Goal: Find specific page/section: Find specific page/section

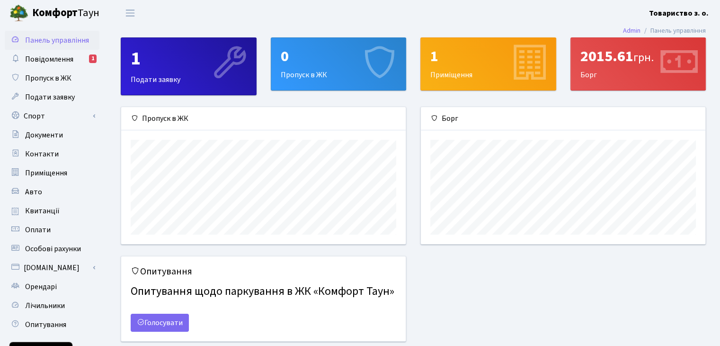
scroll to position [136, 284]
click at [54, 135] on span "Документи" at bounding box center [44, 135] width 38 height 10
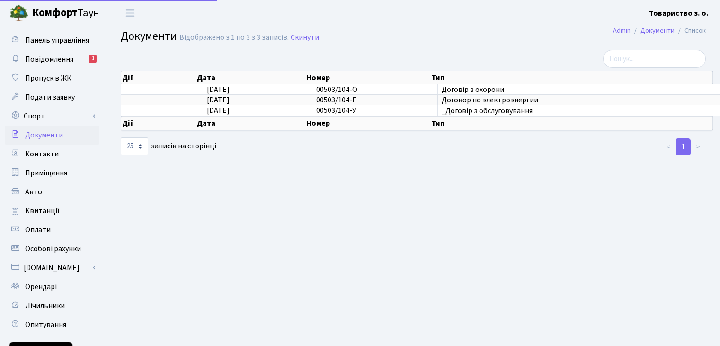
select select "25"
click at [55, 211] on span "Квитанції" at bounding box center [42, 211] width 35 height 10
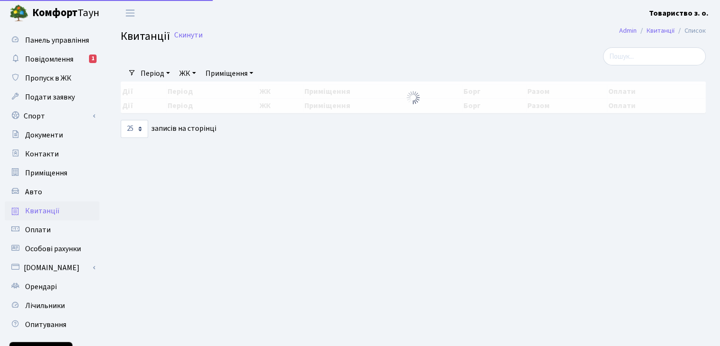
select select "25"
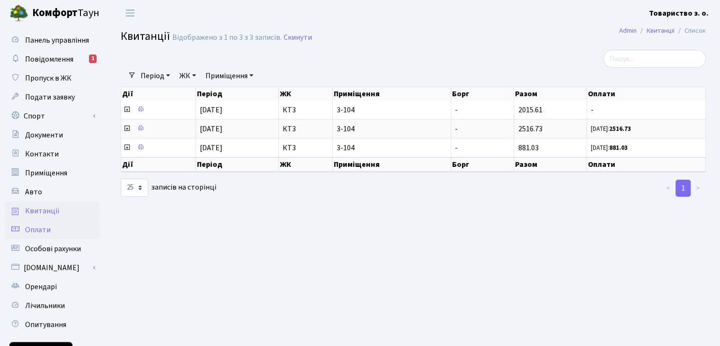
click at [45, 231] on span "Оплати" at bounding box center [38, 229] width 26 height 10
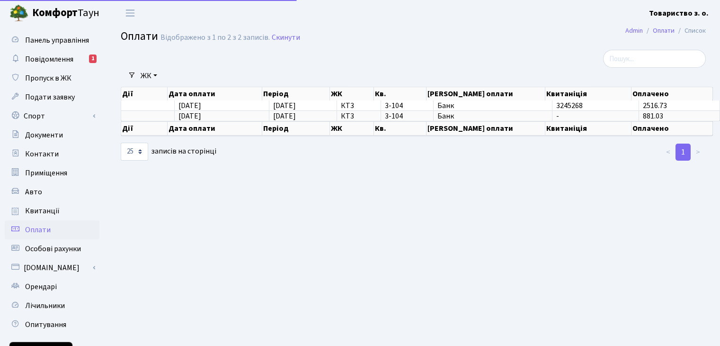
select select "25"
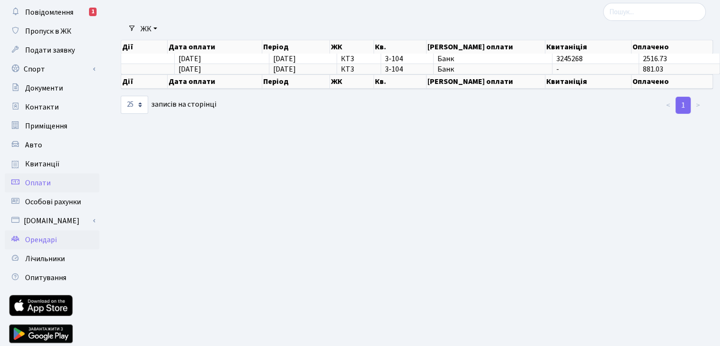
scroll to position [47, 0]
click at [47, 240] on span "Орендарі" at bounding box center [41, 239] width 32 height 10
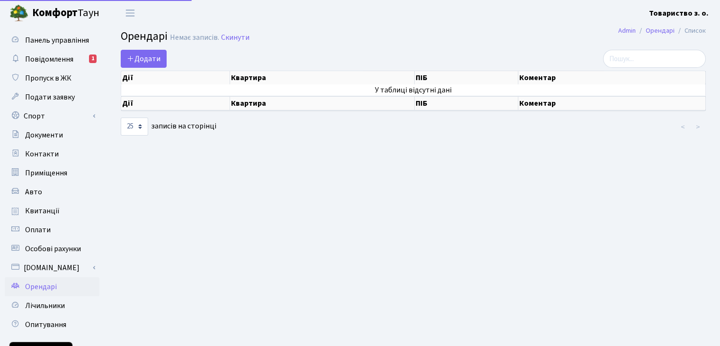
select select "25"
click at [44, 252] on span "Особові рахунки" at bounding box center [53, 248] width 56 height 10
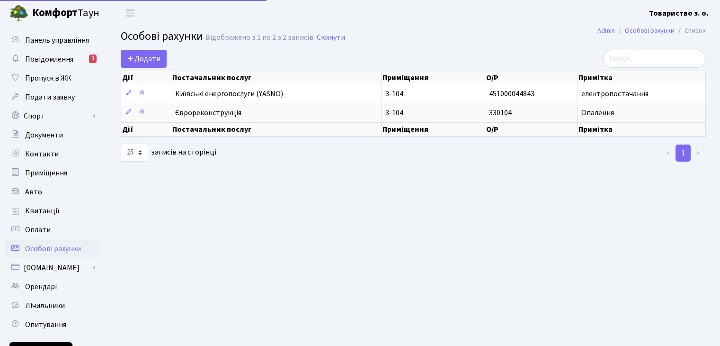
select select "25"
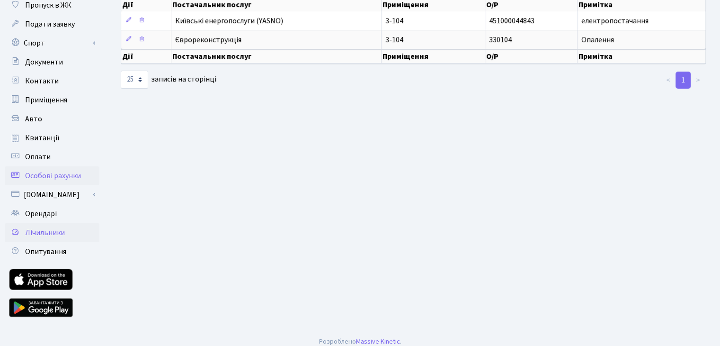
scroll to position [81, 0]
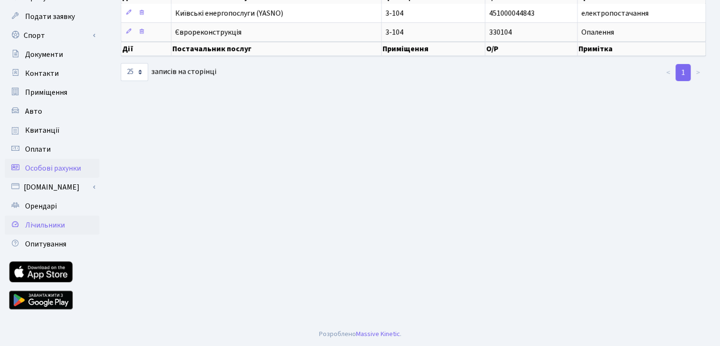
click at [42, 227] on span "Лічильники" at bounding box center [45, 225] width 40 height 10
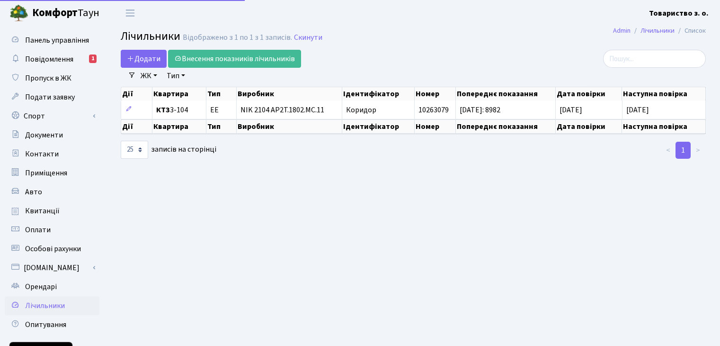
select select "25"
click at [27, 235] on link "Оплати" at bounding box center [52, 229] width 95 height 19
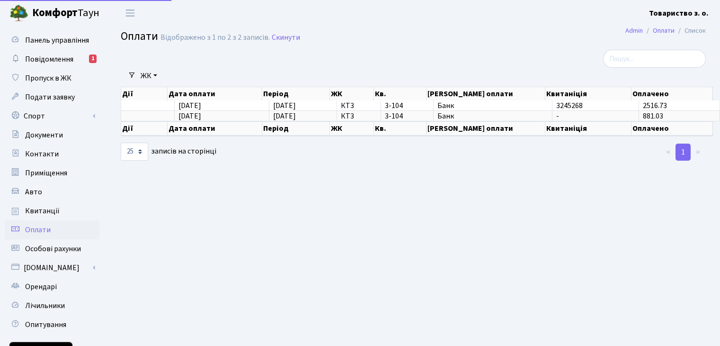
select select "25"
click at [49, 214] on span "Квитанції" at bounding box center [42, 211] width 35 height 10
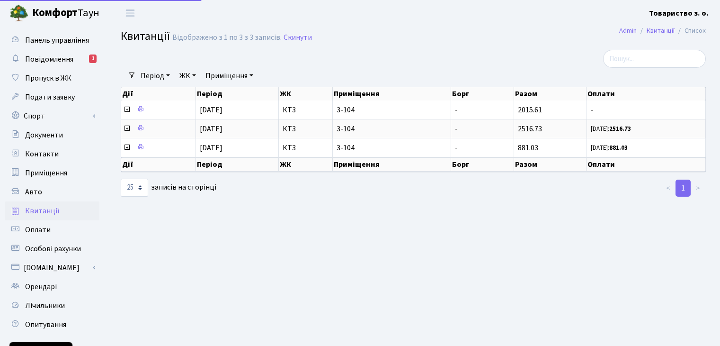
select select "25"
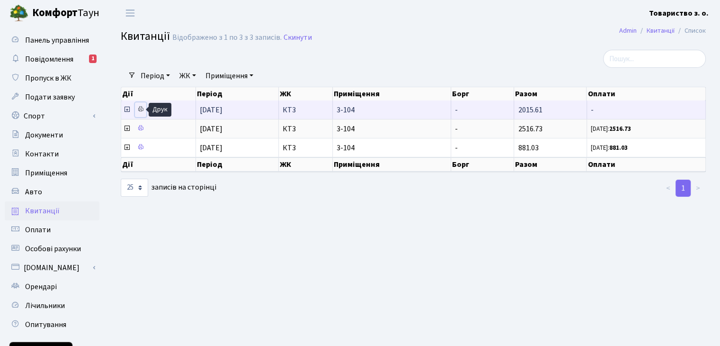
click at [141, 110] on icon at bounding box center [140, 109] width 7 height 7
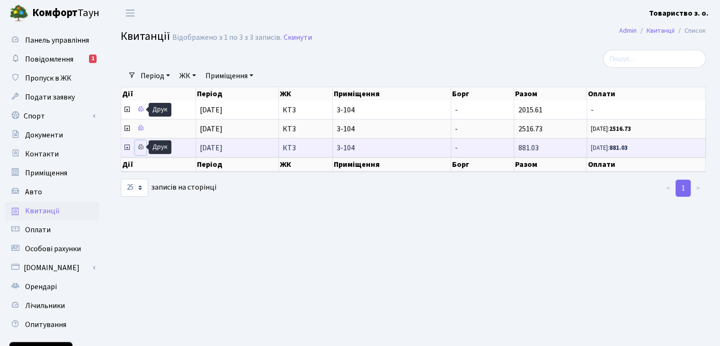
click at [139, 148] on icon at bounding box center [140, 146] width 7 height 7
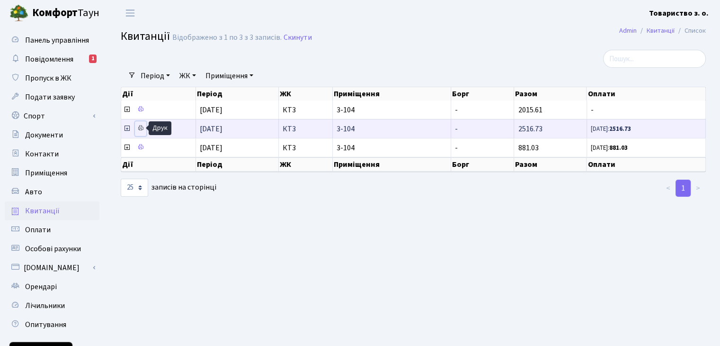
click at [138, 128] on icon at bounding box center [140, 128] width 7 height 7
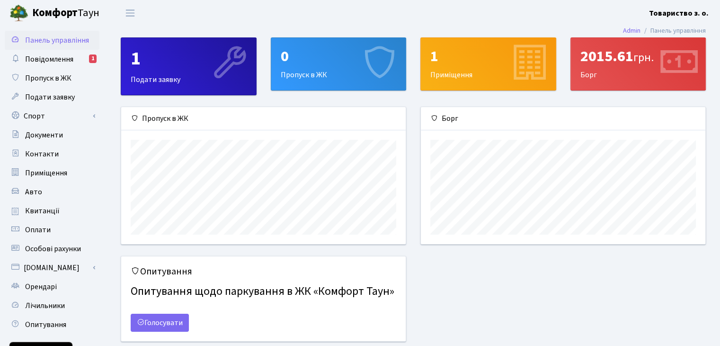
scroll to position [136, 284]
click at [56, 231] on link "Оплати" at bounding box center [52, 229] width 95 height 19
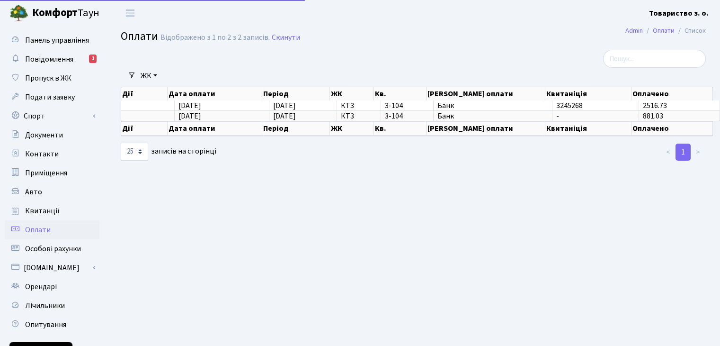
select select "25"
click at [34, 209] on span "Квитанції" at bounding box center [42, 211] width 35 height 10
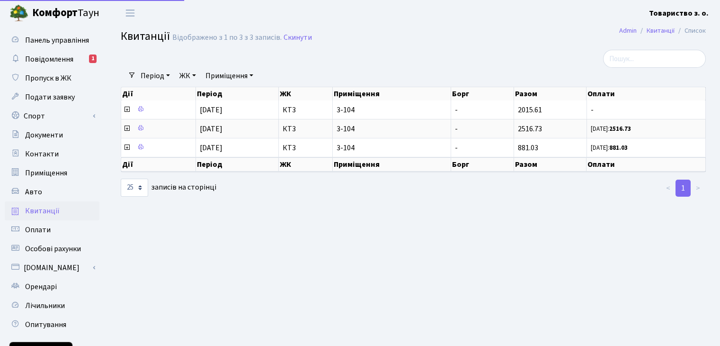
select select "25"
click at [43, 304] on span "Лічильники" at bounding box center [45, 305] width 40 height 10
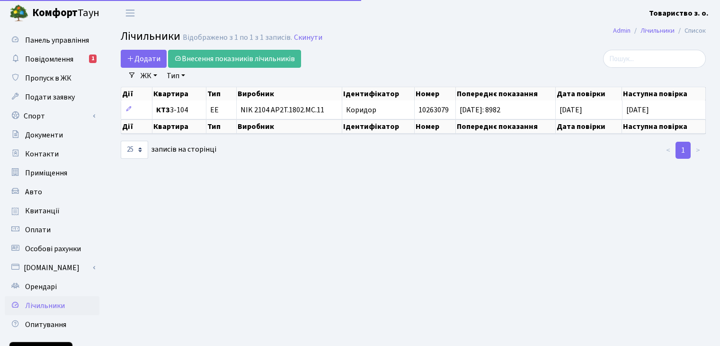
select select "25"
click at [43, 135] on span "Документи" at bounding box center [44, 135] width 38 height 10
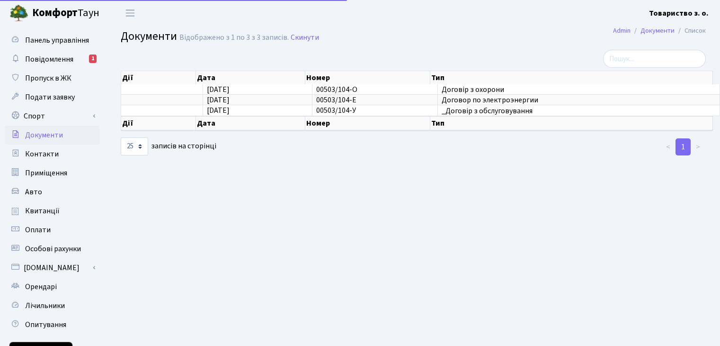
select select "25"
click at [50, 135] on span "Документи" at bounding box center [44, 135] width 38 height 10
select select "25"
click at [47, 99] on span "Подати заявку" at bounding box center [50, 97] width 50 height 10
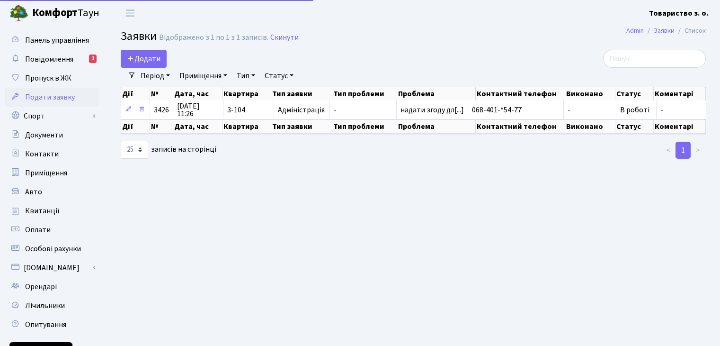
select select "25"
click at [44, 249] on span "Особові рахунки" at bounding box center [53, 248] width 56 height 10
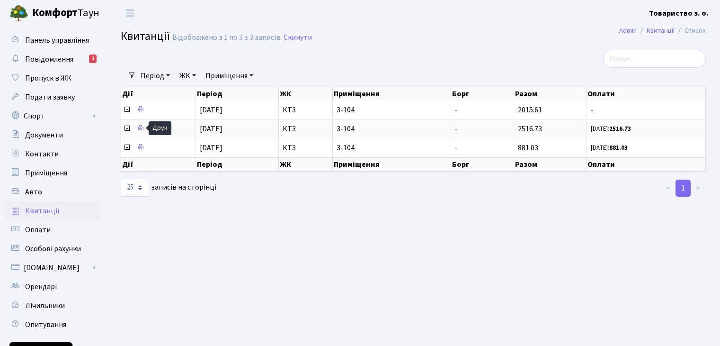
select select "25"
click at [44, 135] on span "Документи" at bounding box center [44, 135] width 38 height 10
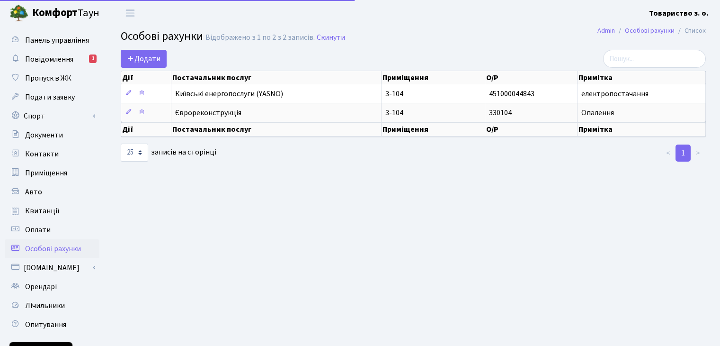
select select "25"
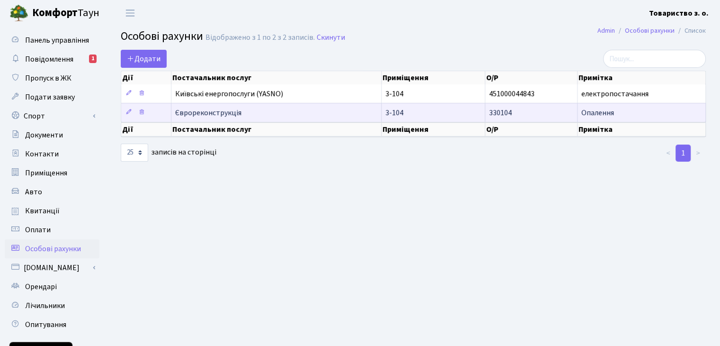
click at [220, 112] on span "Єврореконструкція" at bounding box center [276, 113] width 203 height 8
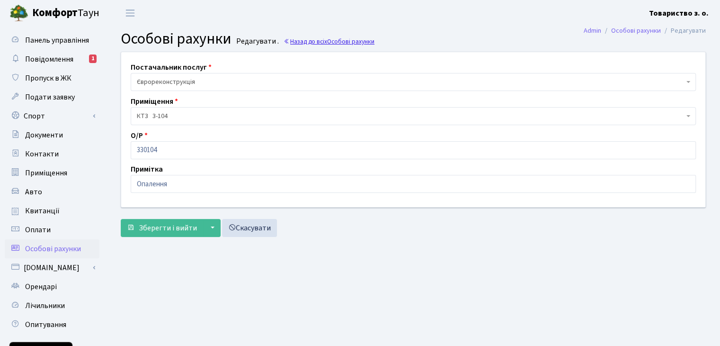
click at [311, 40] on link "Назад до всіх Особові рахунки" at bounding box center [329, 41] width 91 height 9
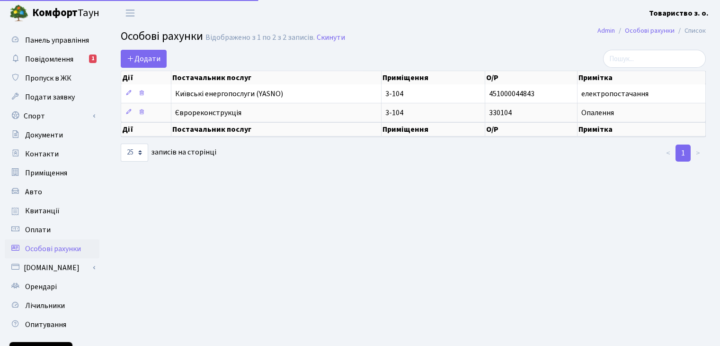
select select "25"
click at [35, 231] on span "Оплати" at bounding box center [38, 229] width 26 height 10
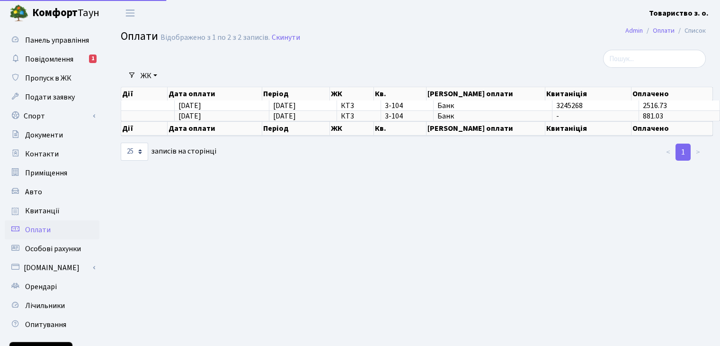
select select "25"
click at [41, 215] on span "Квитанції" at bounding box center [42, 211] width 35 height 10
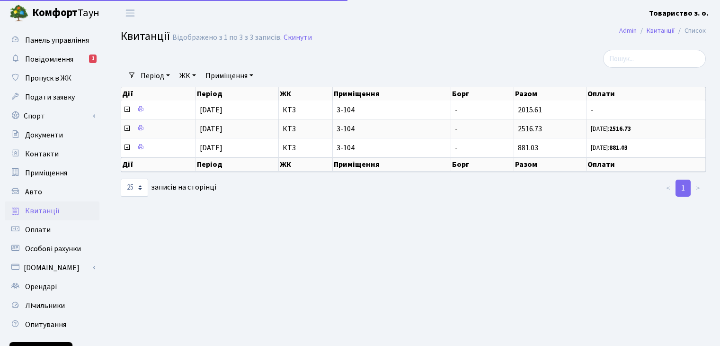
select select "25"
click at [37, 250] on span "Особові рахунки" at bounding box center [53, 248] width 56 height 10
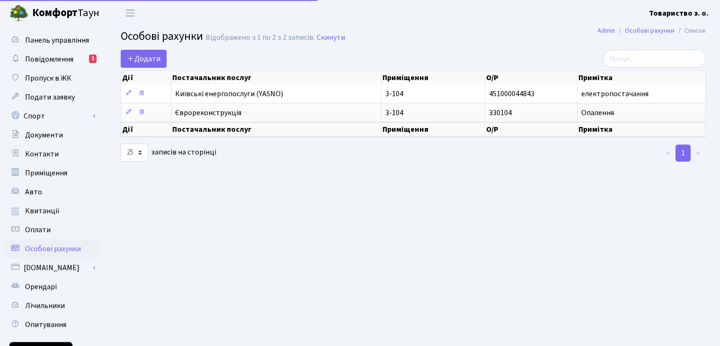
select select "25"
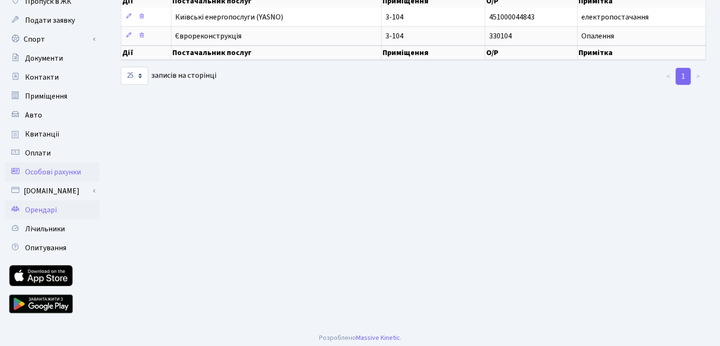
scroll to position [81, 0]
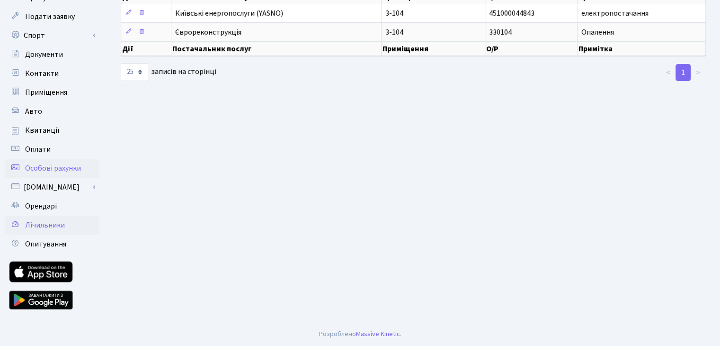
click at [41, 228] on span "Лічильники" at bounding box center [45, 225] width 40 height 10
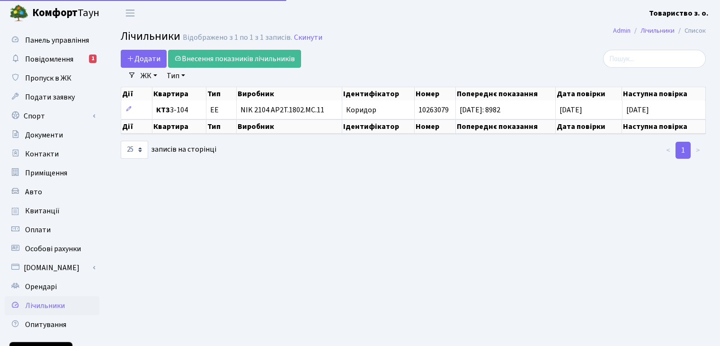
select select "25"
click at [42, 63] on span "Повідомлення" at bounding box center [49, 59] width 48 height 10
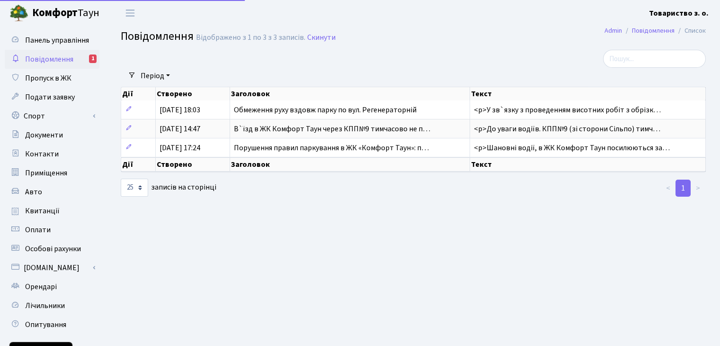
select select "25"
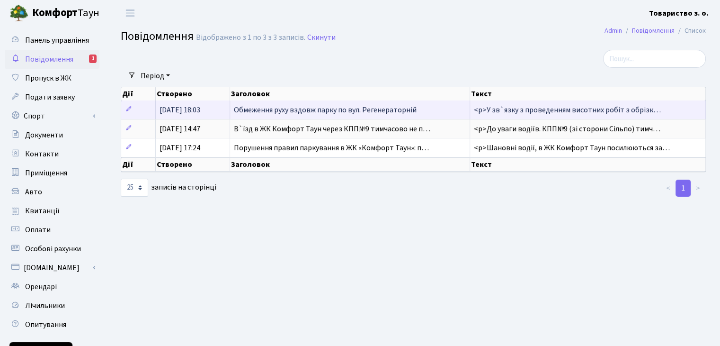
click at [358, 111] on span "Обмеження руху вздовж парку по вул. Регенераторній" at bounding box center [325, 110] width 183 height 10
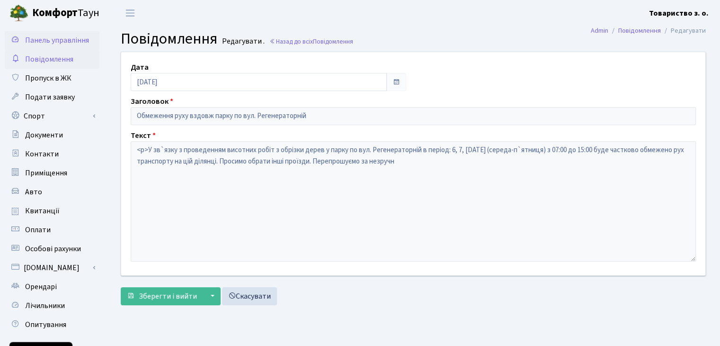
click at [64, 42] on span "Панель управління" at bounding box center [57, 40] width 64 height 10
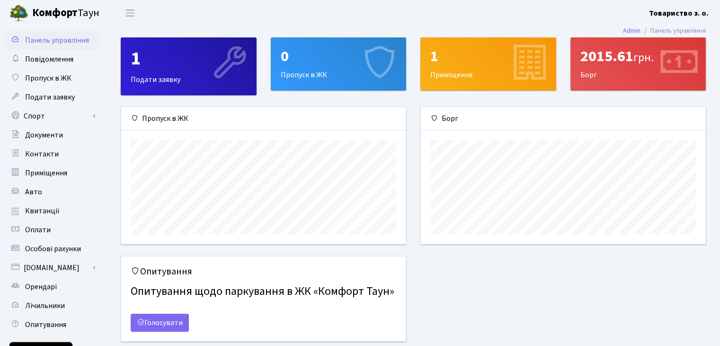
scroll to position [136, 284]
click at [629, 74] on div "2015.61 грн. Борг" at bounding box center [638, 64] width 135 height 52
click at [615, 55] on div "2015.61 грн." at bounding box center [639, 56] width 116 height 18
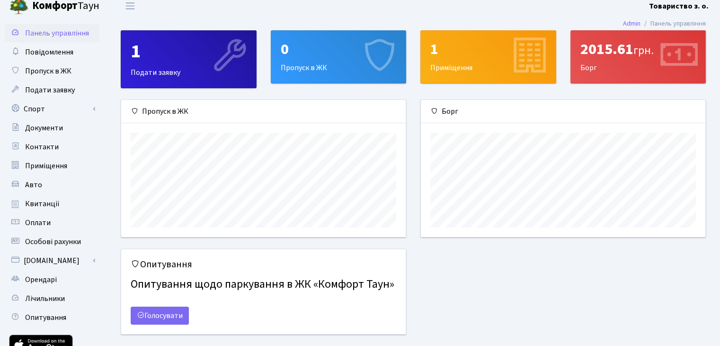
scroll to position [0, 0]
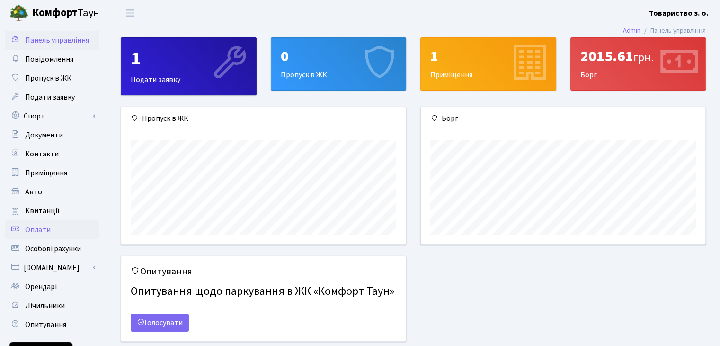
click at [36, 232] on span "Оплати" at bounding box center [38, 229] width 26 height 10
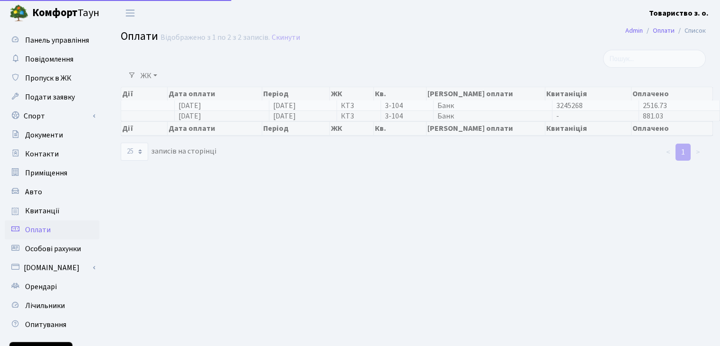
select select "25"
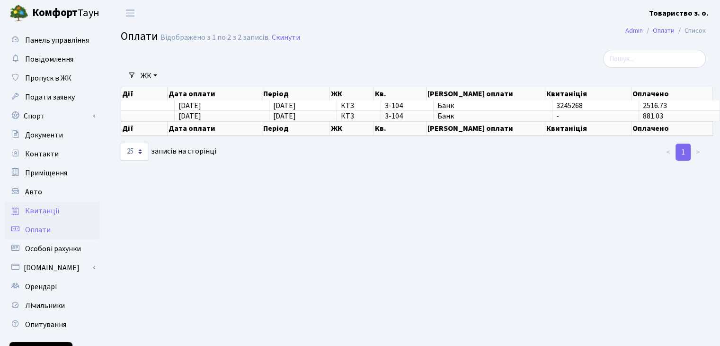
click at [37, 211] on span "Квитанції" at bounding box center [42, 211] width 35 height 10
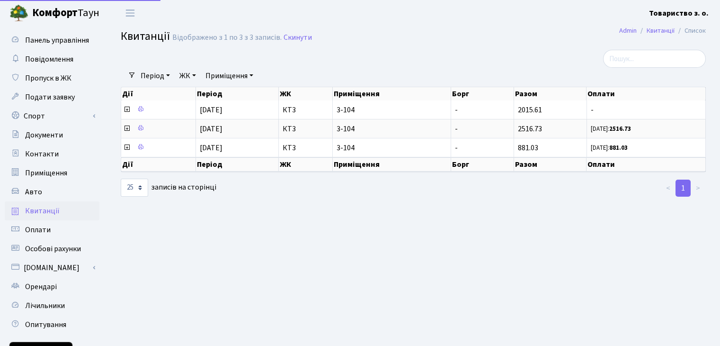
select select "25"
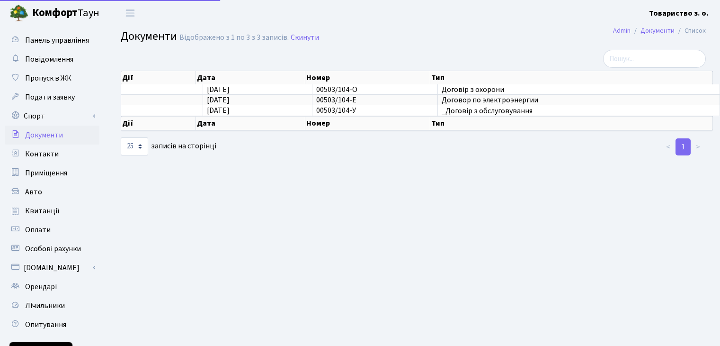
select select "25"
click at [472, 100] on span "Договор по электроэнергии" at bounding box center [579, 100] width 274 height 8
click at [230, 103] on span "[DATE]" at bounding box center [218, 100] width 23 height 10
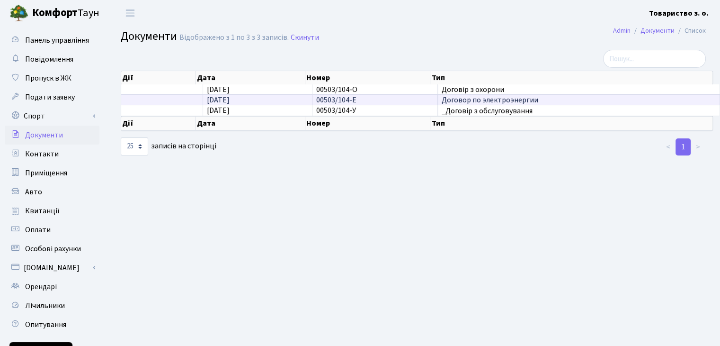
click at [370, 98] on td "00503/104-Е" at bounding box center [375, 99] width 125 height 10
click at [547, 102] on span "Договор по электроэнергии" at bounding box center [579, 100] width 274 height 8
click at [47, 227] on span "Оплати" at bounding box center [38, 229] width 26 height 10
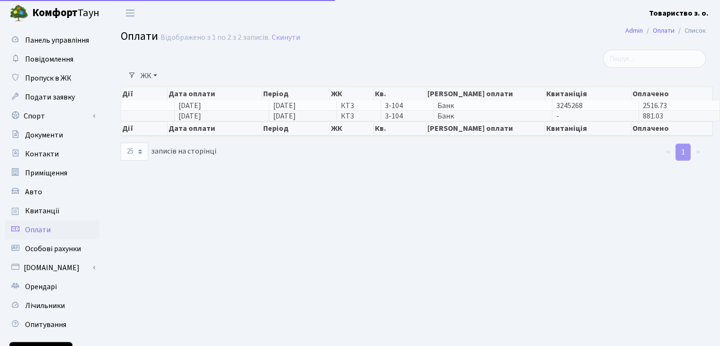
select select "25"
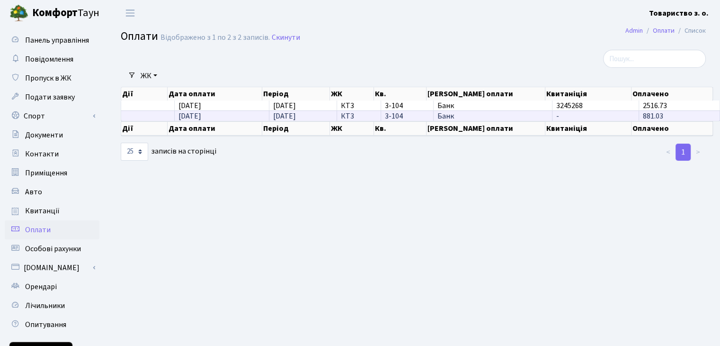
click at [199, 114] on span "[DATE]" at bounding box center [190, 116] width 23 height 10
click at [200, 114] on span "11.06.2025" at bounding box center [190, 116] width 23 height 10
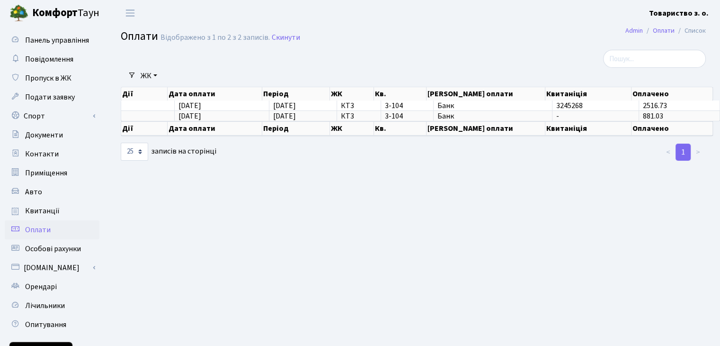
click at [155, 231] on main "Admin Оплати Список Оплати Відображено з 1 по 2 з 2 записів. Скинути Фільтри ЖК…" at bounding box center [414, 214] width 614 height 376
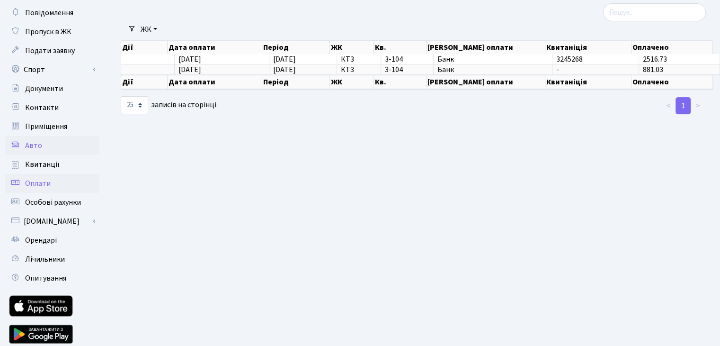
scroll to position [47, 0]
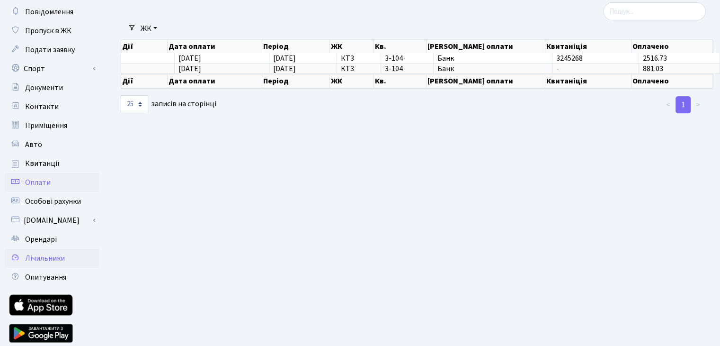
click at [56, 260] on span "Лічильники" at bounding box center [45, 258] width 40 height 10
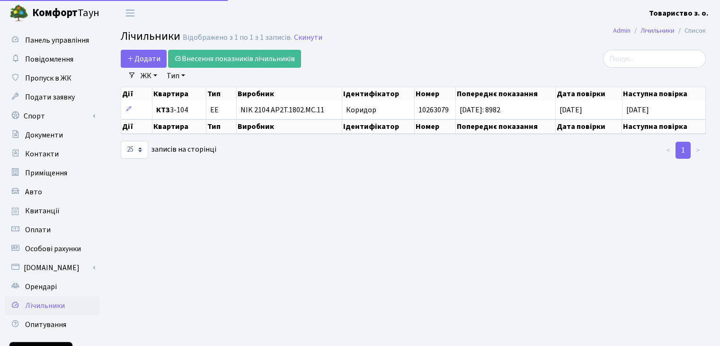
select select "25"
click at [45, 250] on span "Особові рахунки" at bounding box center [53, 248] width 56 height 10
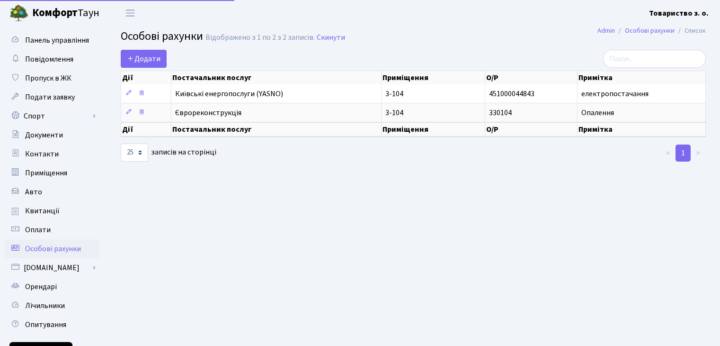
select select "25"
click at [49, 229] on span "Оплати" at bounding box center [38, 229] width 26 height 10
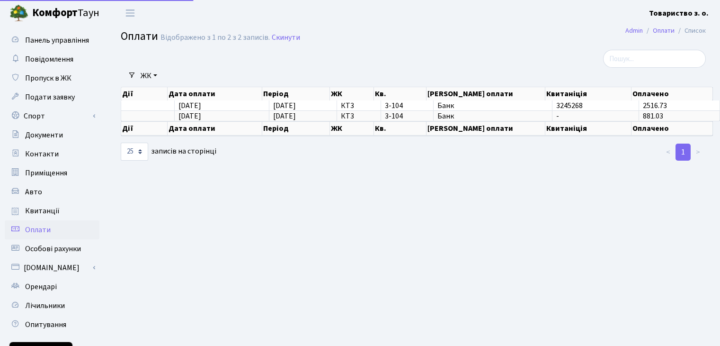
select select "25"
click at [49, 213] on span "Квитанції" at bounding box center [42, 211] width 35 height 10
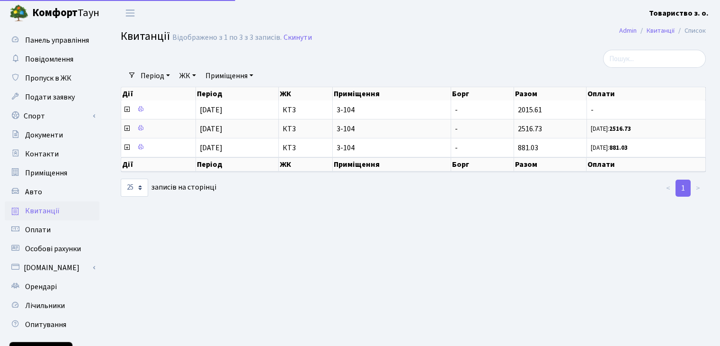
select select "25"
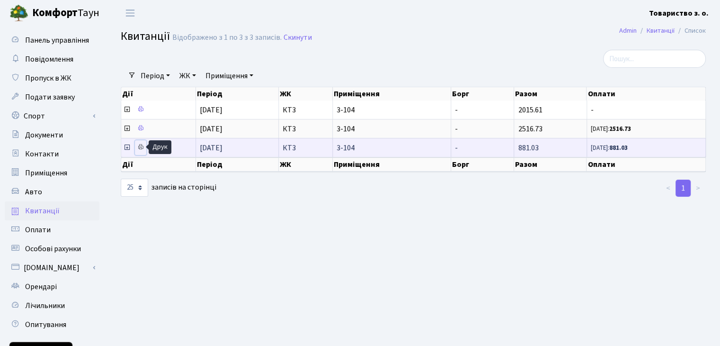
click at [138, 148] on icon at bounding box center [140, 146] width 7 height 7
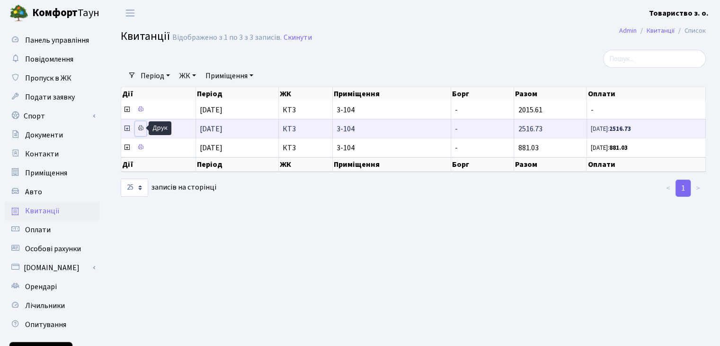
click at [140, 127] on icon at bounding box center [140, 128] width 7 height 7
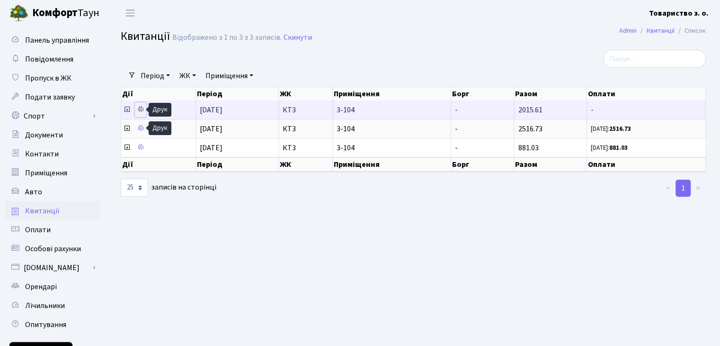
click at [139, 108] on icon at bounding box center [140, 109] width 7 height 7
